Goal: Information Seeking & Learning: Learn about a topic

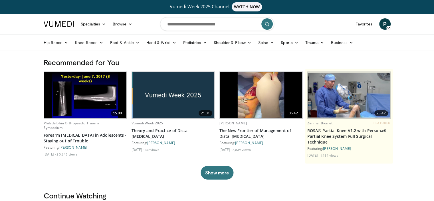
click at [182, 16] on form at bounding box center [217, 24] width 114 height 21
click at [182, 20] on input "Search topics, interventions" at bounding box center [217, 24] width 114 height 14
type input "**********"
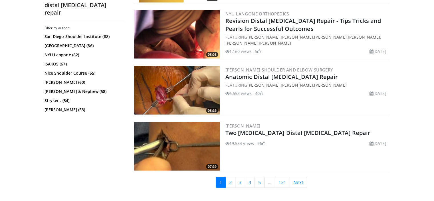
scroll to position [1320, 0]
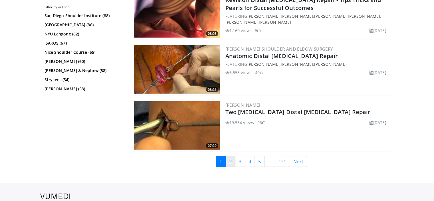
click at [230, 160] on link "2" at bounding box center [231, 161] width 10 height 11
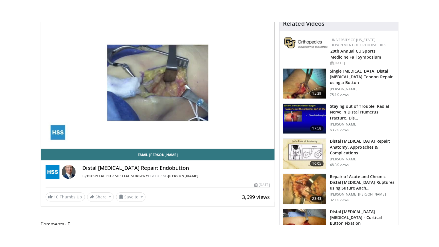
scroll to position [80, 0]
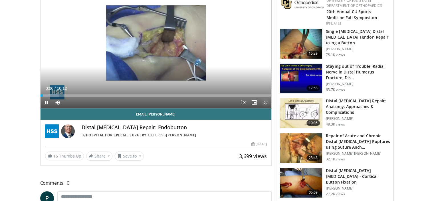
click at [268, 99] on span "Video Player" at bounding box center [265, 102] width 11 height 11
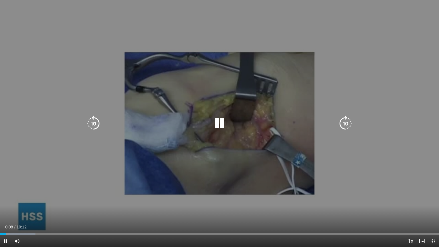
click at [273, 131] on div "10 seconds Tap to unmute" at bounding box center [219, 123] width 439 height 246
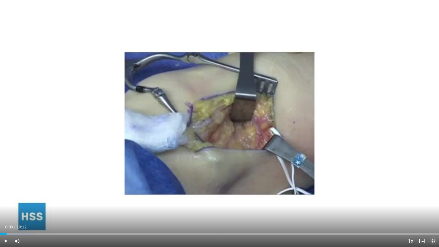
click at [433, 200] on span "Video Player" at bounding box center [432, 240] width 11 height 11
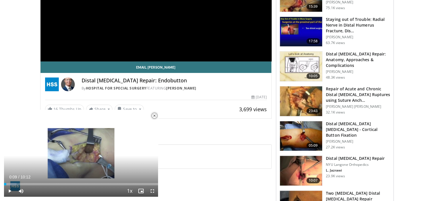
scroll to position [123, 0]
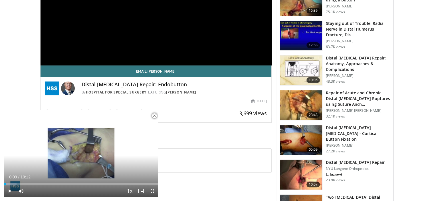
click at [193, 25] on div "**********" at bounding box center [156, 0] width 231 height 131
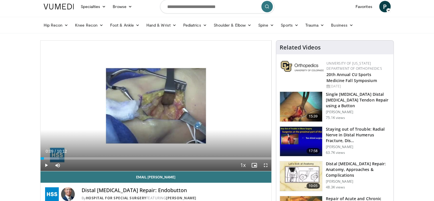
scroll to position [0, 0]
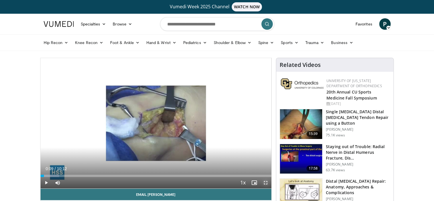
click at [264, 184] on span "Video Player" at bounding box center [265, 182] width 11 height 11
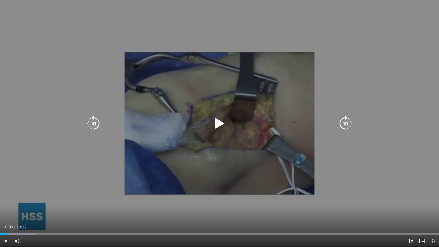
click at [160, 140] on div "10 seconds Tap to unmute" at bounding box center [219, 123] width 439 height 246
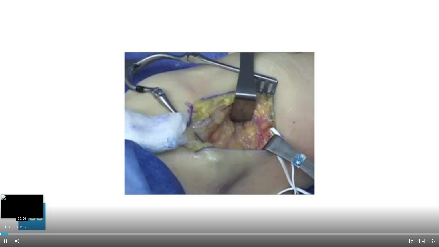
click at [0, 200] on div "Progress Bar" at bounding box center [0, 234] width 1 height 2
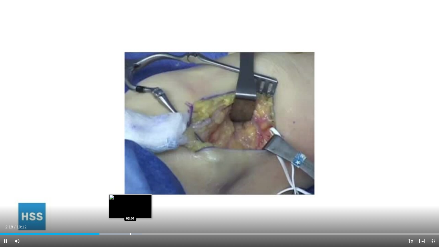
click at [130, 200] on div "Progress Bar" at bounding box center [130, 234] width 1 height 2
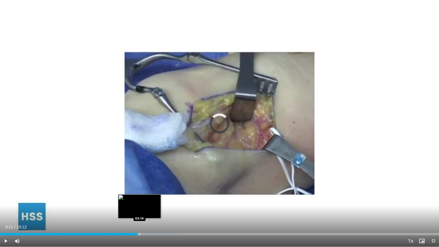
drag, startPoint x: 130, startPoint y: 234, endPoint x: 150, endPoint y: 233, distance: 20.3
click at [140, 200] on div "Progress Bar" at bounding box center [139, 234] width 1 height 2
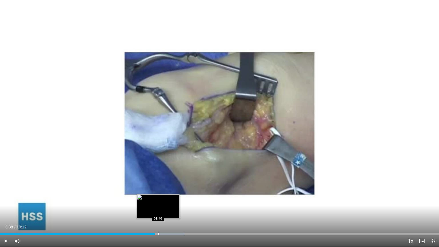
drag, startPoint x: 150, startPoint y: 233, endPoint x: 165, endPoint y: 233, distance: 14.6
click at [158, 200] on div "Progress Bar" at bounding box center [158, 234] width 1 height 2
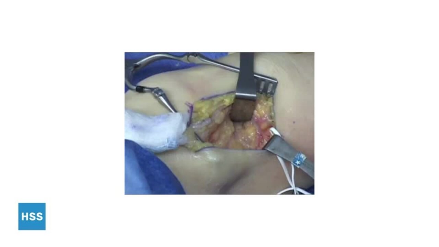
drag, startPoint x: 165, startPoint y: 233, endPoint x: 178, endPoint y: 232, distance: 12.9
click at [178, 200] on video-js "**********" at bounding box center [219, 123] width 439 height 247
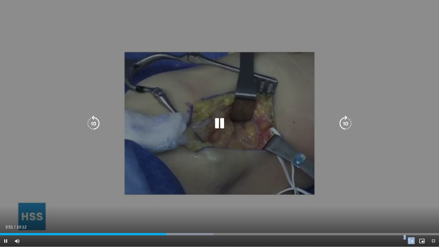
click at [198, 141] on div "10 seconds Tap to unmute" at bounding box center [219, 123] width 439 height 246
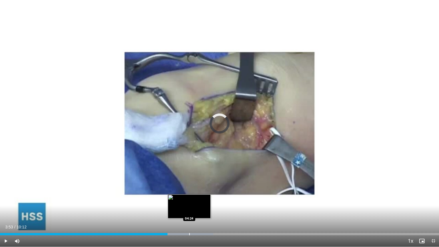
click at [189, 200] on div "Loaded : 48.57% 03:53 04:24" at bounding box center [219, 232] width 439 height 5
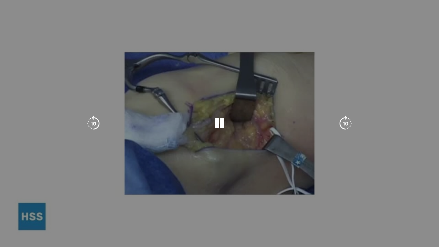
drag, startPoint x: 189, startPoint y: 232, endPoint x: 203, endPoint y: 232, distance: 14.3
click at [203, 200] on video-js "**********" at bounding box center [219, 123] width 439 height 247
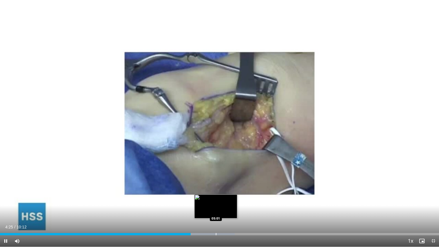
click at [216, 200] on div "Loaded : 53.42% 04:26 05:01" at bounding box center [219, 232] width 439 height 5
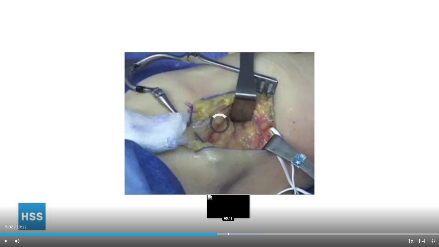
click at [228, 200] on div "Progress Bar" at bounding box center [228, 234] width 1 height 2
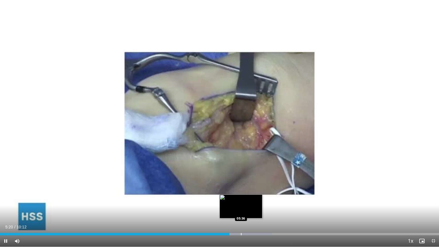
click at [241, 200] on div "Loaded : 62.07% 05:20 05:36" at bounding box center [219, 232] width 439 height 5
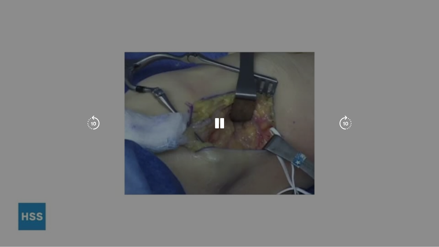
drag, startPoint x: 241, startPoint y: 232, endPoint x: 258, endPoint y: 232, distance: 17.4
click at [258, 200] on video-js "**********" at bounding box center [219, 123] width 439 height 247
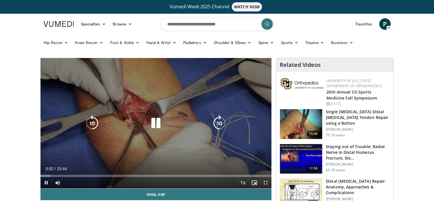
click at [156, 122] on icon "Video Player" at bounding box center [156, 123] width 16 height 16
click at [164, 133] on div "10 seconds Tap to unmute" at bounding box center [156, 123] width 231 height 130
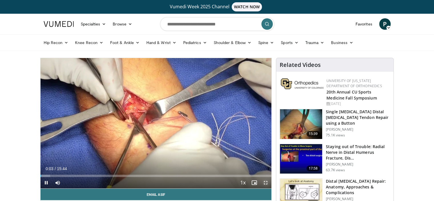
click at [265, 182] on span "Video Player" at bounding box center [265, 182] width 11 height 11
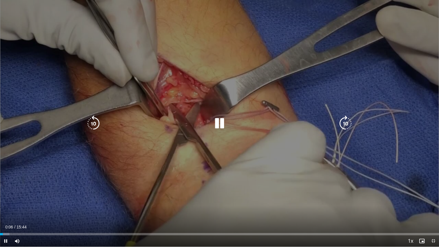
drag, startPoint x: 93, startPoint y: 121, endPoint x: 95, endPoint y: 119, distance: 3.2
click at [93, 121] on icon "Video Player" at bounding box center [93, 123] width 16 height 16
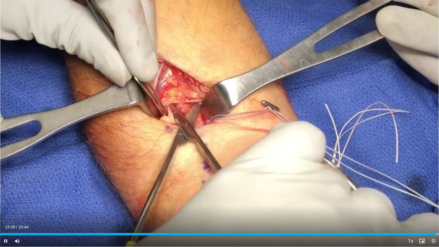
click at [432, 200] on span "Video Player" at bounding box center [432, 240] width 11 height 11
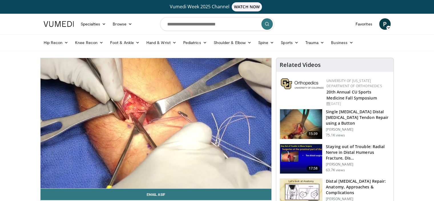
click at [341, 113] on h3 "Single Incision Distal Biceps Tendon Repair using a Button" at bounding box center [358, 117] width 64 height 17
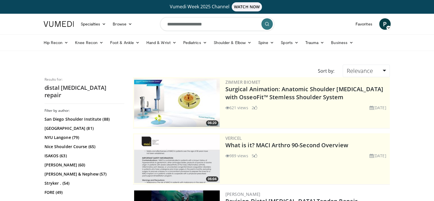
click at [204, 26] on input "**********" at bounding box center [217, 24] width 114 height 14
type input "**********"
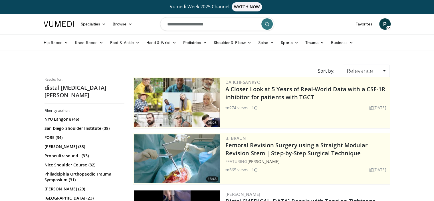
click at [203, 26] on input "**********" at bounding box center [217, 24] width 114 height 14
click at [203, 26] on input "*" at bounding box center [217, 24] width 114 height 14
type input "**********"
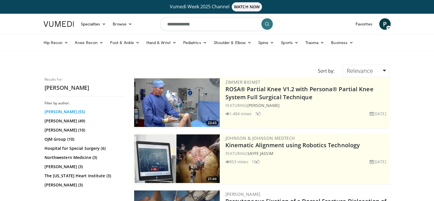
click at [77, 111] on link "[PERSON_NAME] (55)" at bounding box center [84, 112] width 79 height 6
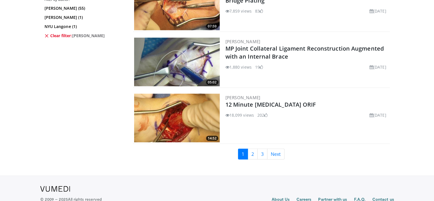
scroll to position [1330, 0]
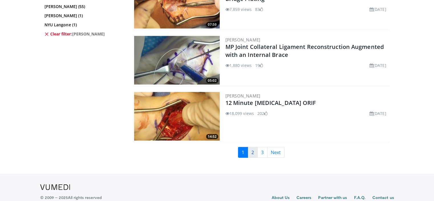
click at [254, 147] on link "2" at bounding box center [253, 152] width 10 height 11
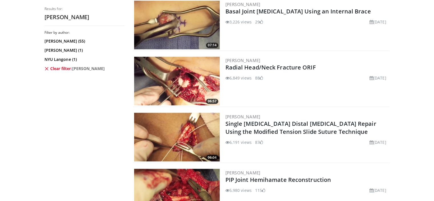
scroll to position [976, 0]
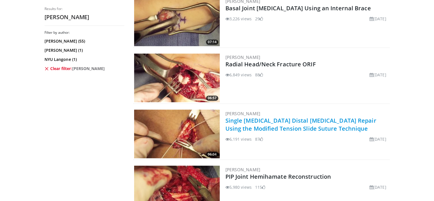
click at [260, 127] on link "Single [MEDICAL_DATA] Distal [MEDICAL_DATA] Repair Using the Modified Tension S…" at bounding box center [301, 124] width 151 height 16
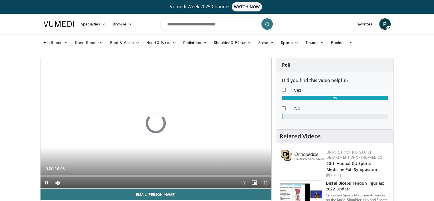
click at [266, 183] on span "Video Player" at bounding box center [265, 182] width 11 height 11
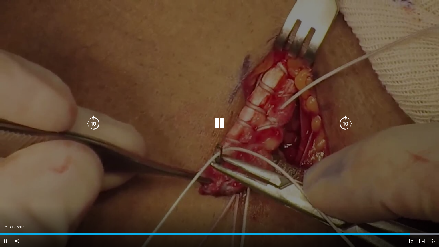
click at [214, 129] on icon "Video Player" at bounding box center [219, 123] width 16 height 16
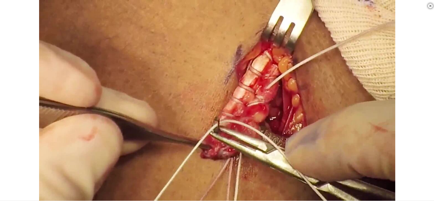
scroll to position [279, 0]
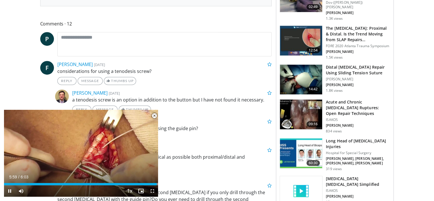
click at [153, 117] on span "Video Player" at bounding box center [154, 115] width 11 height 11
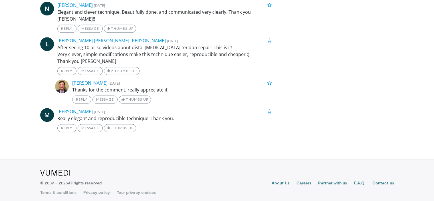
scroll to position [627, 0]
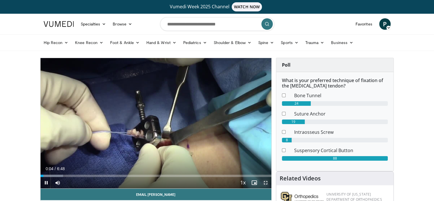
click at [268, 180] on span "Video Player" at bounding box center [265, 182] width 11 height 11
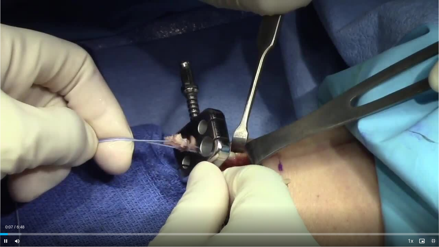
click at [434, 200] on span "Video Player" at bounding box center [432, 240] width 11 height 11
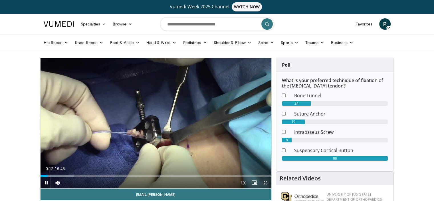
click at [264, 181] on span "Video Player" at bounding box center [265, 182] width 11 height 11
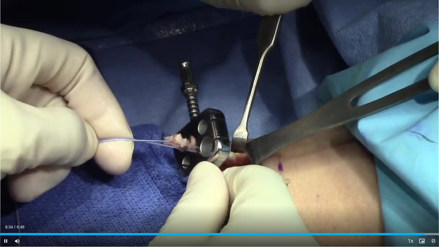
click at [434, 200] on span "Video Player" at bounding box center [432, 240] width 11 height 11
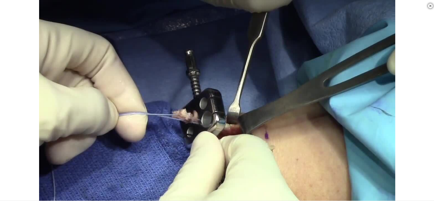
scroll to position [252, 0]
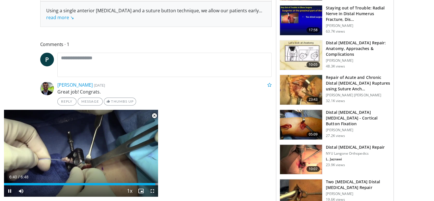
click at [156, 115] on span "Video Player" at bounding box center [154, 115] width 11 height 11
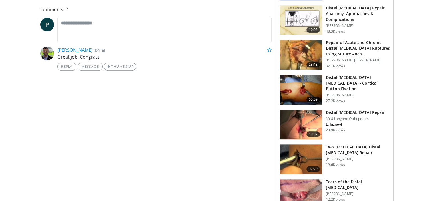
scroll to position [287, 0]
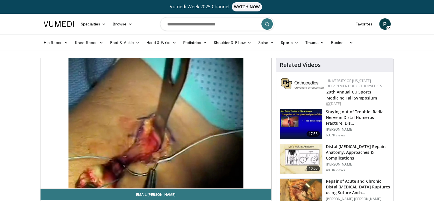
click at [47, 181] on div "10 seconds Tap to unmute" at bounding box center [156, 123] width 231 height 130
